Goal: Task Accomplishment & Management: Manage account settings

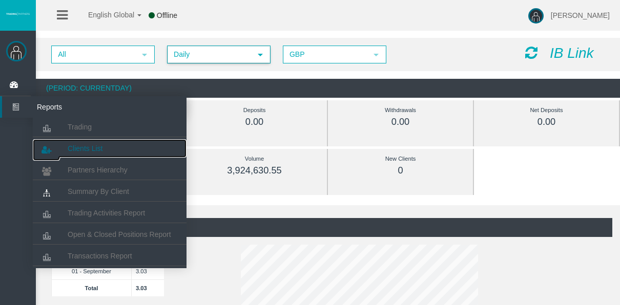
click at [96, 156] on link "Clients List" at bounding box center [110, 148] width 154 height 18
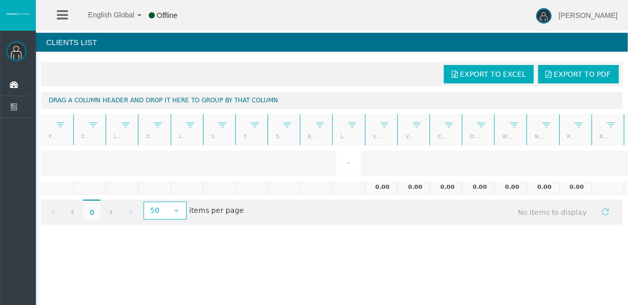
click at [63, 14] on icon at bounding box center [62, 15] width 11 height 13
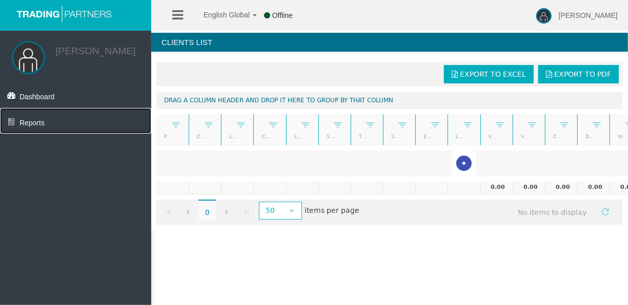
click at [36, 118] on link "Reports" at bounding box center [75, 121] width 151 height 26
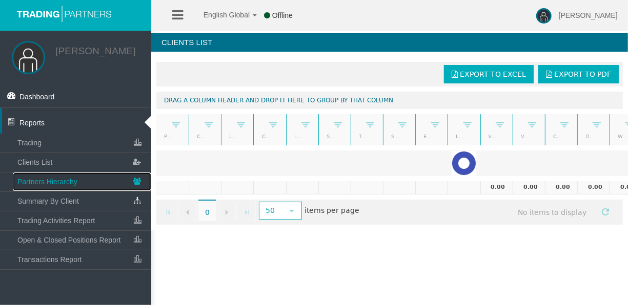
click at [66, 184] on span "Partners Hierarchy" at bounding box center [47, 182] width 60 height 8
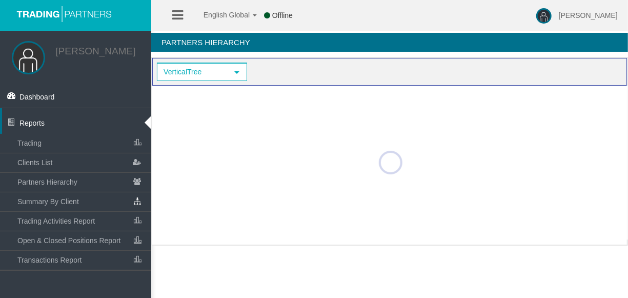
click at [570, 180] on div at bounding box center [390, 163] width 476 height 154
click at [149, 119] on link "Reports" at bounding box center [75, 121] width 151 height 26
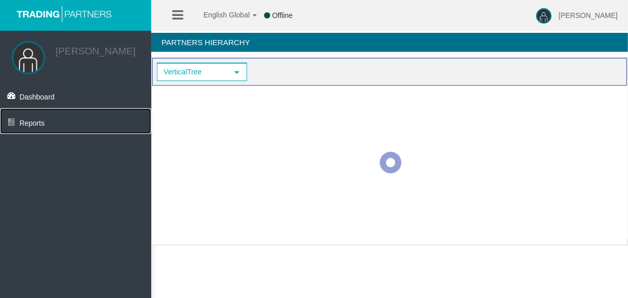
click at [149, 119] on link "Reports" at bounding box center [75, 121] width 151 height 26
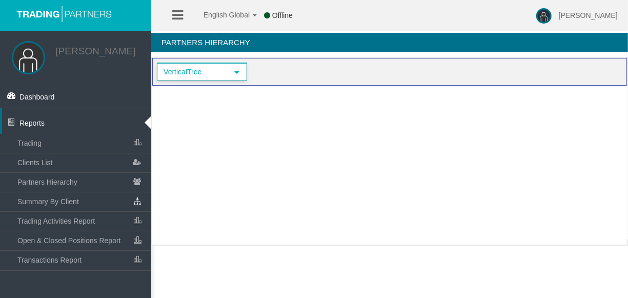
click at [242, 72] on span "select" at bounding box center [236, 72] width 18 height 16
click at [242, 74] on span "select" at bounding box center [236, 72] width 18 height 16
click at [291, 69] on div "VerticalTree select VerticalTree" at bounding box center [389, 71] width 467 height 20
click at [480, 156] on div at bounding box center [390, 163] width 476 height 154
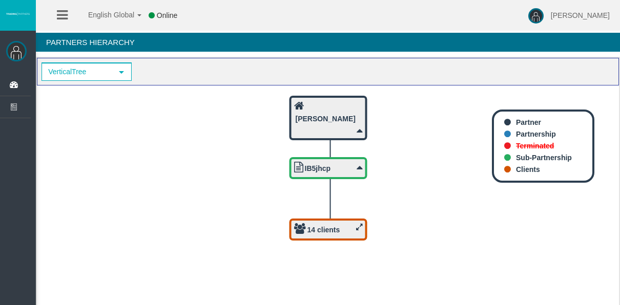
click at [340, 234] on div "14 clients" at bounding box center [328, 229] width 69 height 13
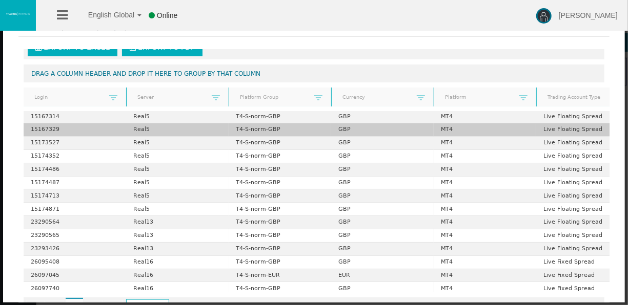
scroll to position [39, 0]
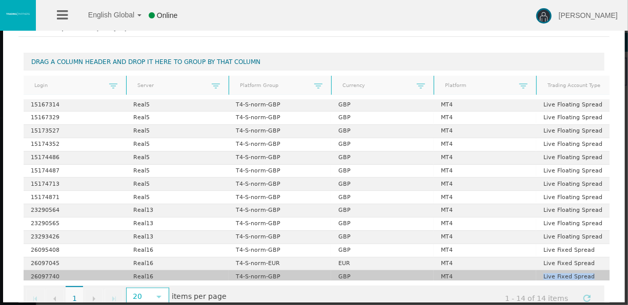
drag, startPoint x: 82, startPoint y: 277, endPoint x: 522, endPoint y: 266, distance: 440.3
click at [522, 266] on div "Export to Excel Export to PDF Drag a column header and drop it here to group by…" at bounding box center [313, 183] width 591 height 266
drag, startPoint x: 522, startPoint y: 266, endPoint x: 500, endPoint y: 273, distance: 23.5
click at [500, 273] on td "MT4" at bounding box center [484, 277] width 102 height 13
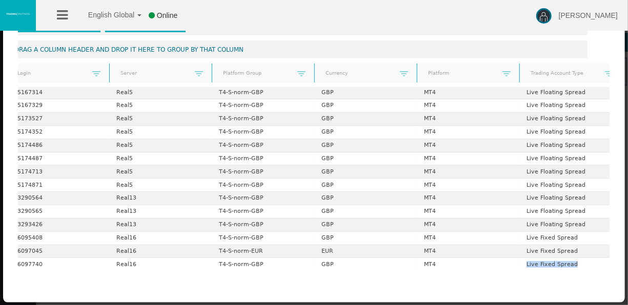
scroll to position [0, 57]
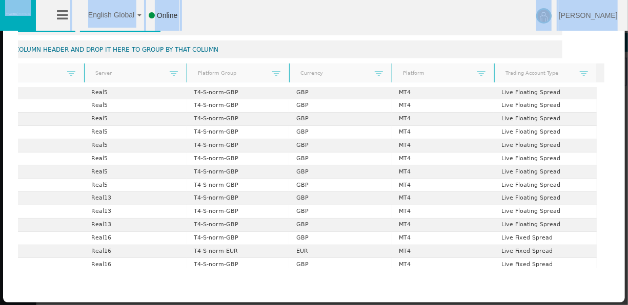
click at [552, 305] on html "English Global 简体中文 English Global 日本語 한국어 Online Tyler Pearson Help Log Out Ty…" at bounding box center [314, 152] width 628 height 305
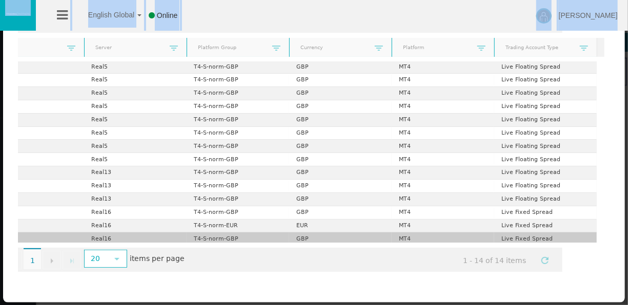
scroll to position [39, 57]
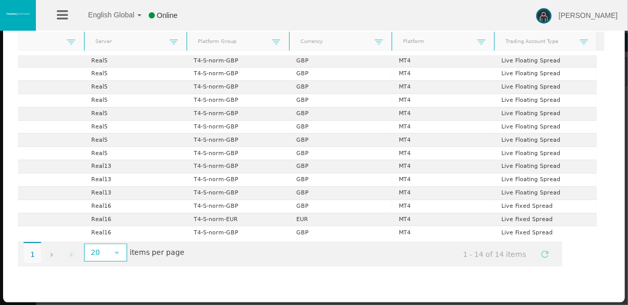
click at [444, 279] on fieldset "Export to Excel Export to PDF Drag a column header and drop it here to group by…" at bounding box center [313, 147] width 591 height 282
drag, startPoint x: 387, startPoint y: 263, endPoint x: 363, endPoint y: 267, distance: 23.9
click at [363, 267] on div "Export to Excel Export to PDF Drag a column header and drop it here to group by…" at bounding box center [313, 139] width 591 height 266
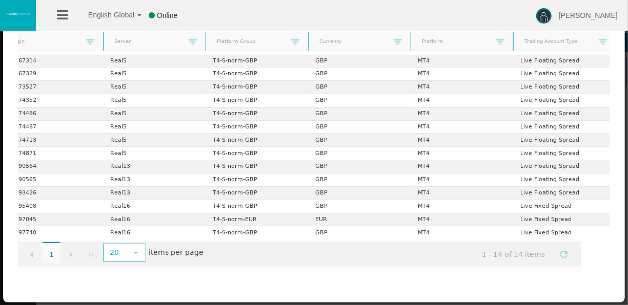
scroll to position [39, 0]
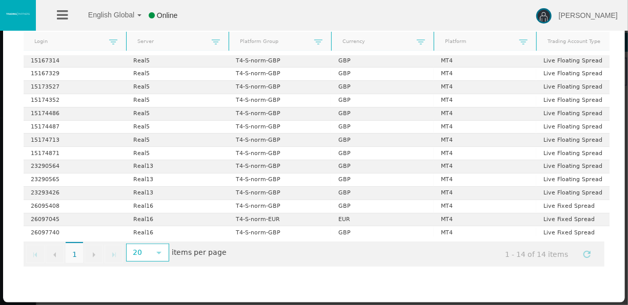
click at [69, 11] on li at bounding box center [62, 15] width 16 height 31
click at [62, 15] on icon at bounding box center [62, 15] width 11 height 13
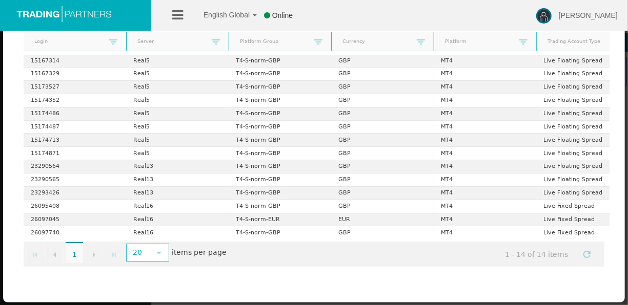
click at [102, 20] on img at bounding box center [64, 13] width 102 height 17
click at [85, 12] on img at bounding box center [64, 13] width 102 height 17
click at [171, 10] on li at bounding box center [178, 15] width 16 height 31
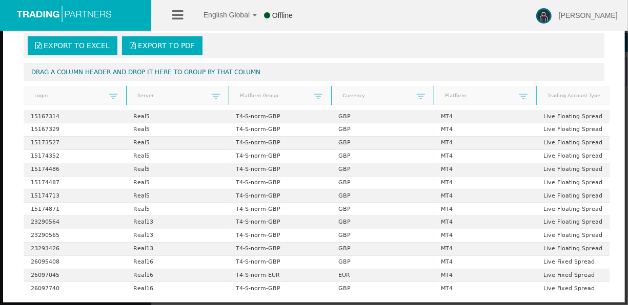
scroll to position [0, 0]
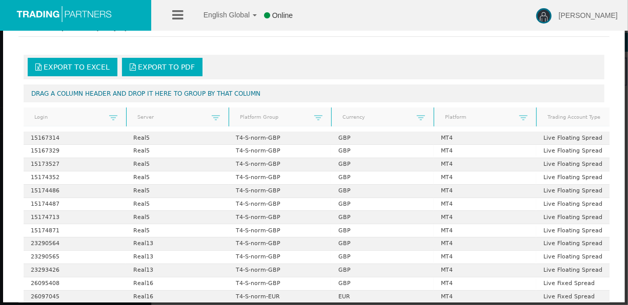
click at [398, 45] on fieldset "× Client list of partnership IB5jhcp" at bounding box center [313, 32] width 591 height 29
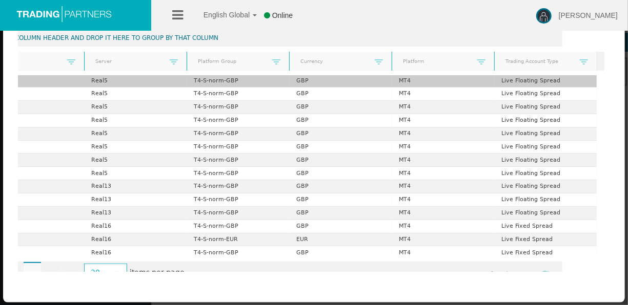
scroll to position [0, 57]
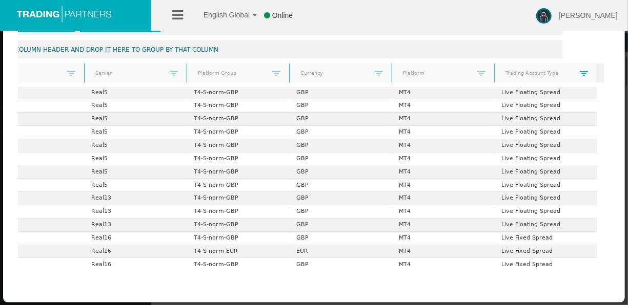
click at [579, 73] on span at bounding box center [583, 74] width 8 height 8
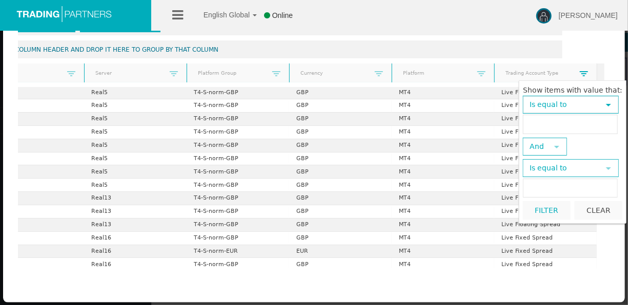
click at [579, 74] on span at bounding box center [583, 74] width 8 height 8
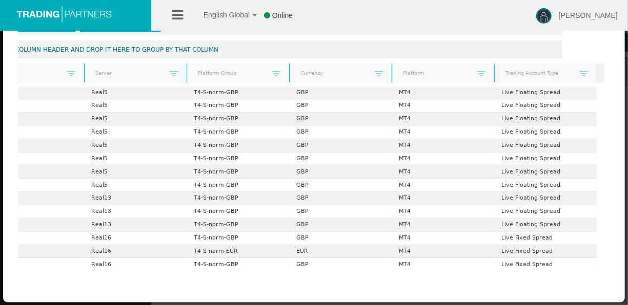
click at [164, 13] on ul "English Global 简体中文 English Global 日本語 한국어 Online" at bounding box center [236, 15] width 148 height 31
click at [173, 15] on icon at bounding box center [177, 15] width 11 height 13
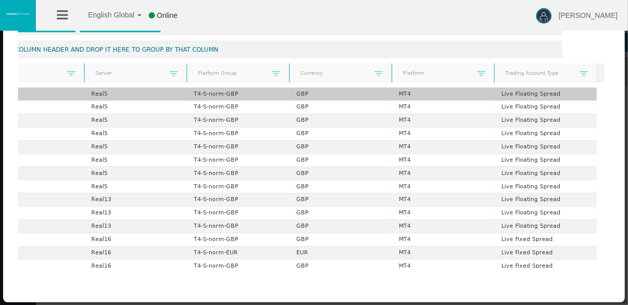
scroll to position [0, 0]
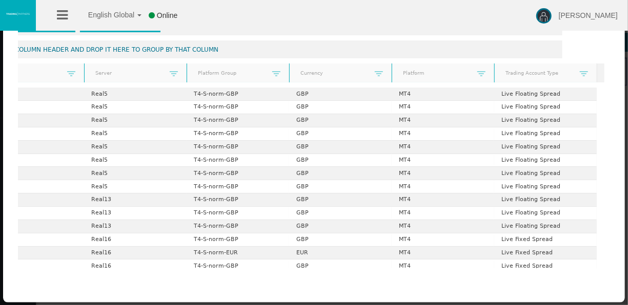
click at [74, 13] on li "English Global 简体中文 English Global 日本語 한국어" at bounding box center [108, 15] width 72 height 31
click at [63, 7] on link at bounding box center [62, 15] width 11 height 31
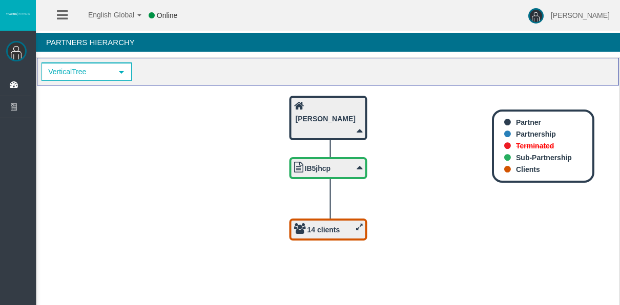
click at [58, 22] on link at bounding box center [62, 15] width 11 height 31
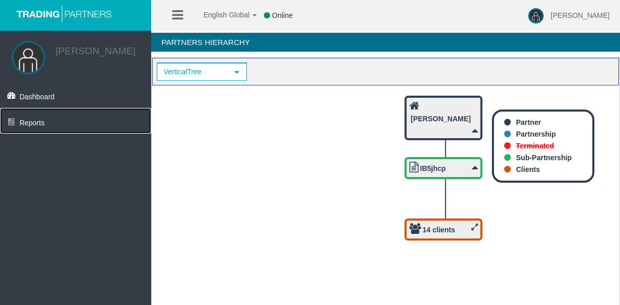
click at [26, 113] on link "Reports" at bounding box center [75, 121] width 151 height 26
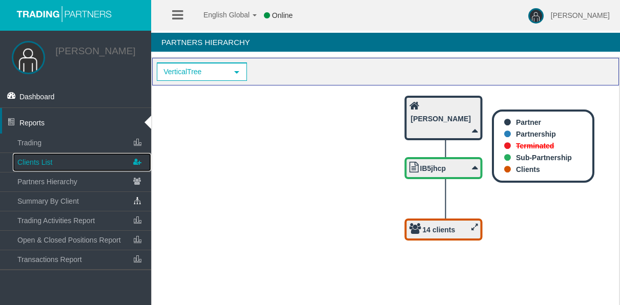
click at [88, 155] on link "Clients List" at bounding box center [82, 162] width 138 height 18
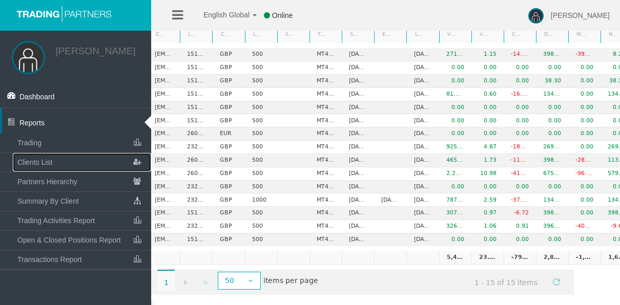
scroll to position [0, 39]
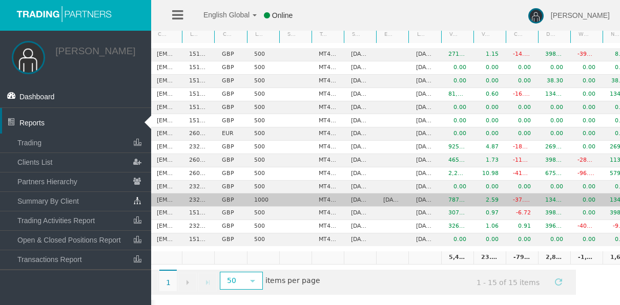
click at [205, 199] on td "23288857" at bounding box center [198, 200] width 32 height 13
click at [195, 200] on td "23288857" at bounding box center [198, 200] width 32 height 13
click at [197, 199] on td "23288857" at bounding box center [198, 200] width 32 height 13
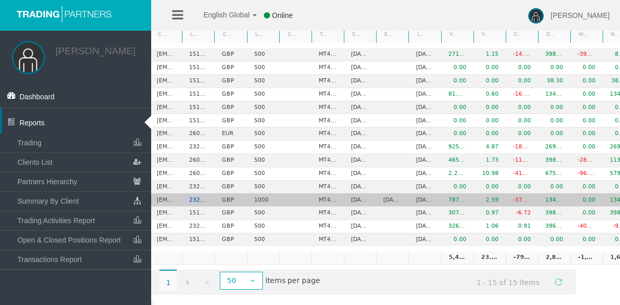
drag, startPoint x: 197, startPoint y: 199, endPoint x: 204, endPoint y: 201, distance: 7.5
click at [204, 201] on td "23288857" at bounding box center [198, 200] width 32 height 13
click at [203, 198] on td "23288857" at bounding box center [198, 200] width 32 height 13
drag, startPoint x: 203, startPoint y: 198, endPoint x: 192, endPoint y: 198, distance: 10.8
click at [192, 198] on td "23288857" at bounding box center [198, 200] width 32 height 13
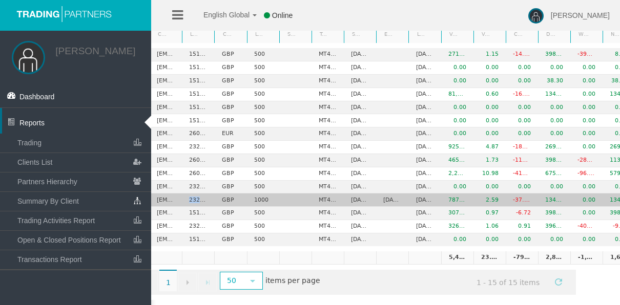
copy td "23288857"
